Goal: Task Accomplishment & Management: Complete application form

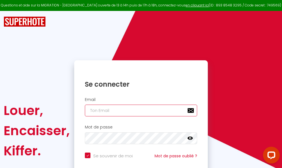
click at [139, 110] on input "email" at bounding box center [141, 111] width 112 height 12
type input "m"
checkbox input "true"
type input "ma"
checkbox input "true"
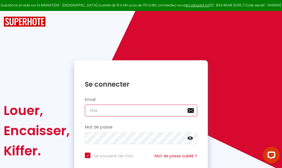
type input "mar"
checkbox input "true"
type input "marc"
checkbox input "true"
type input "marcd"
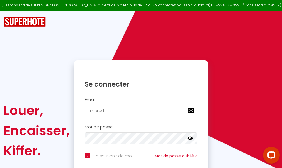
checkbox input "true"
type input "marcdp"
checkbox input "true"
type input "marcdpo"
checkbox input "true"
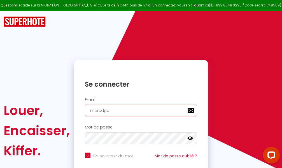
type input "marcdpoz"
checkbox input "true"
type input "marcdpoz."
checkbox input "true"
type input "marcdpoz.l"
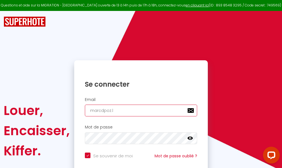
checkbox input "true"
type input "marcdpoz.lo"
checkbox input "true"
type input "marcdpoz.loc"
checkbox input "true"
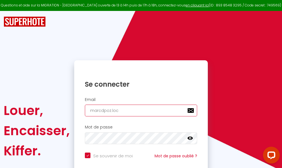
type input "marcdpoz.loca"
checkbox input "true"
type input "marcdpoz.locat"
checkbox input "true"
type input "marcdpoz.locati"
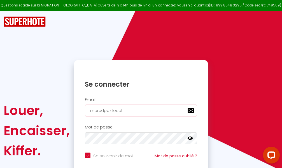
checkbox input "true"
type input "marcdpoz.locatio"
checkbox input "true"
type input "marcdpoz.location"
checkbox input "true"
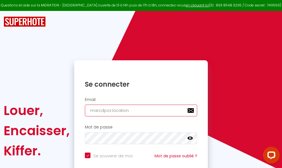
type input "marcdpoz.location@"
checkbox input "true"
type input "marcdpoz.location@g"
checkbox input "true"
type input "marcdpoz.location@gm"
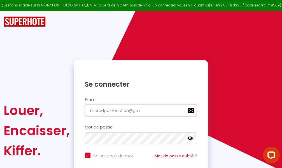
checkbox input "true"
type input "marcdpoz.location@gma"
checkbox input "true"
type input "marcdpoz.location@gmai"
checkbox input "true"
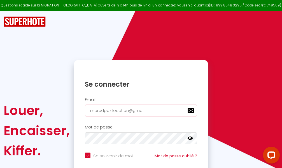
type input "[EMAIL_ADDRESS]"
checkbox input "true"
type input "[EMAIL_ADDRESS]."
checkbox input "true"
type input "marcdpoz.location@gmail.c"
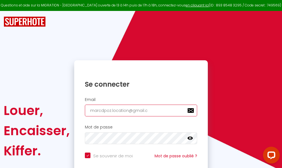
checkbox input "true"
type input "[EMAIL_ADDRESS][DOMAIN_NAME]"
checkbox input "true"
type input "[EMAIL_ADDRESS][DOMAIN_NAME]"
checkbox input "true"
